Goal: Complete application form

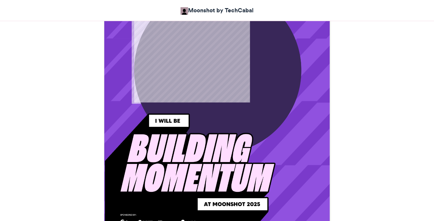
click at [255, 144] on img at bounding box center [190, 178] width 171 height 131
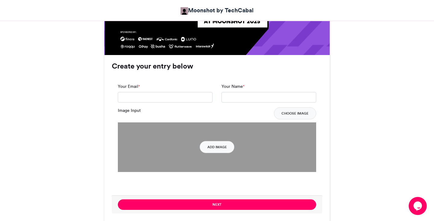
scroll to position [418, 0]
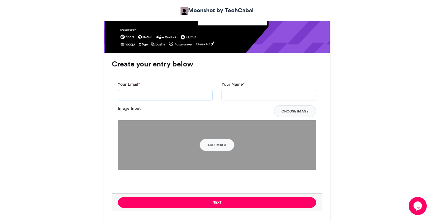
click at [168, 95] on input "Your Email *" at bounding box center [165, 95] width 95 height 11
type input "**********"
click at [244, 97] on input "Your Name *" at bounding box center [268, 95] width 95 height 11
click at [226, 96] on input "**********" at bounding box center [268, 95] width 95 height 11
click at [278, 96] on input "**********" at bounding box center [268, 95] width 95 height 11
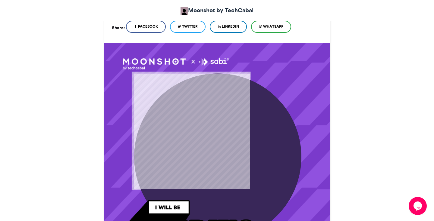
scroll to position [168, 0]
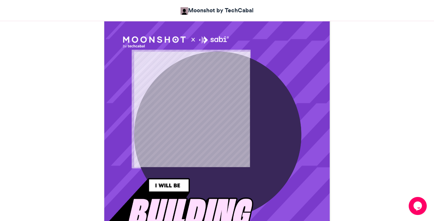
type input "**********"
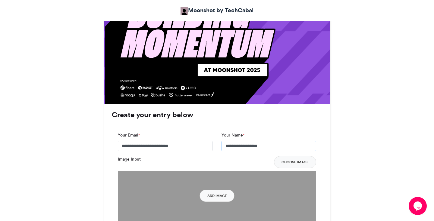
scroll to position [406, 0]
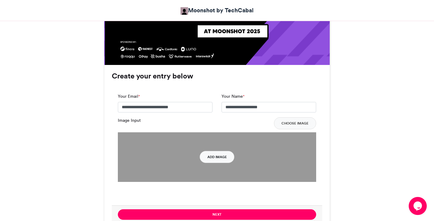
click at [216, 156] on button "Add Image" at bounding box center [217, 157] width 35 height 12
click at [217, 157] on button "Add Image" at bounding box center [217, 157] width 35 height 12
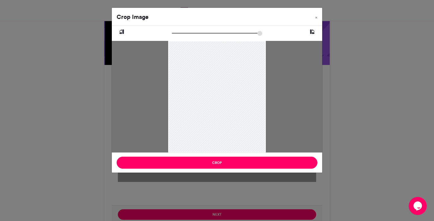
drag, startPoint x: 201, startPoint y: 89, endPoint x: 161, endPoint y: 66, distance: 46.0
click at [160, 66] on div at bounding box center [217, 97] width 210 height 112
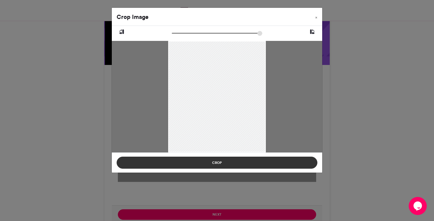
click at [224, 161] on button "Crop" at bounding box center [217, 163] width 201 height 12
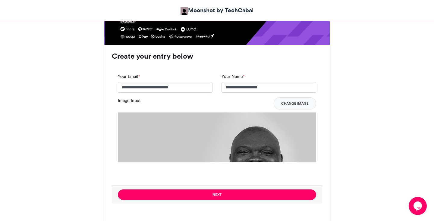
scroll to position [429, 0]
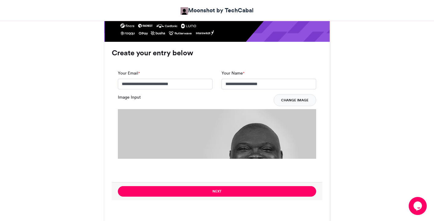
click at [284, 102] on button "Change Image" at bounding box center [294, 100] width 42 height 12
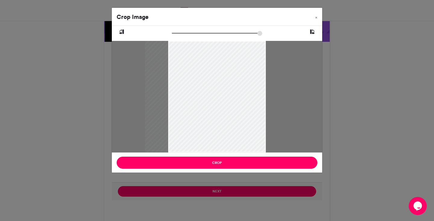
drag, startPoint x: 230, startPoint y: 121, endPoint x: 198, endPoint y: 120, distance: 32.2
click at [198, 120] on div at bounding box center [205, 97] width 121 height 112
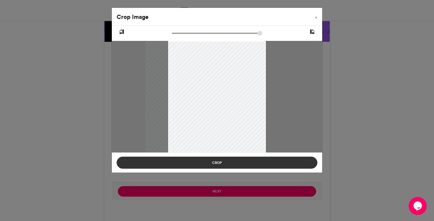
click at [211, 165] on button "Crop" at bounding box center [217, 163] width 201 height 12
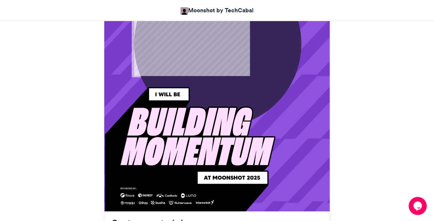
scroll to position [477, 0]
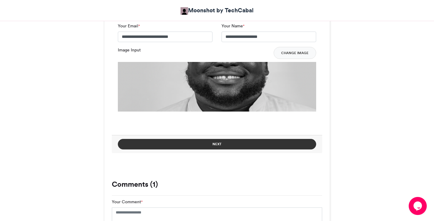
click at [223, 146] on button "Next" at bounding box center [217, 144] width 198 height 11
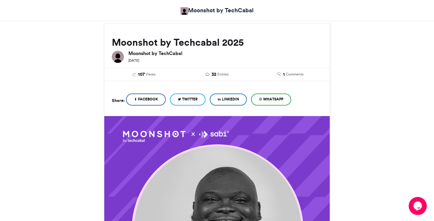
scroll to position [349, 0]
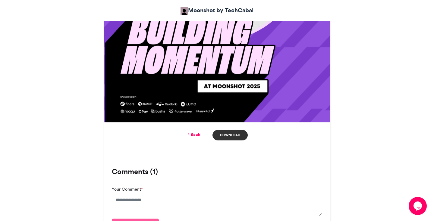
click at [230, 135] on link "Download" at bounding box center [229, 135] width 35 height 11
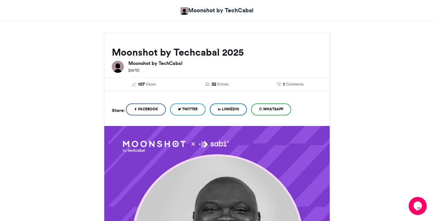
scroll to position [39, 0]
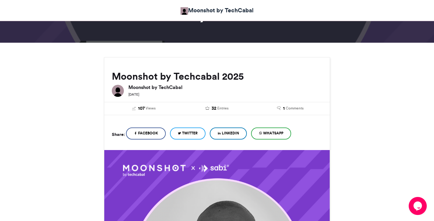
click at [181, 133] on icon at bounding box center [179, 133] width 3 height 4
